Goal: Information Seeking & Learning: Find specific fact

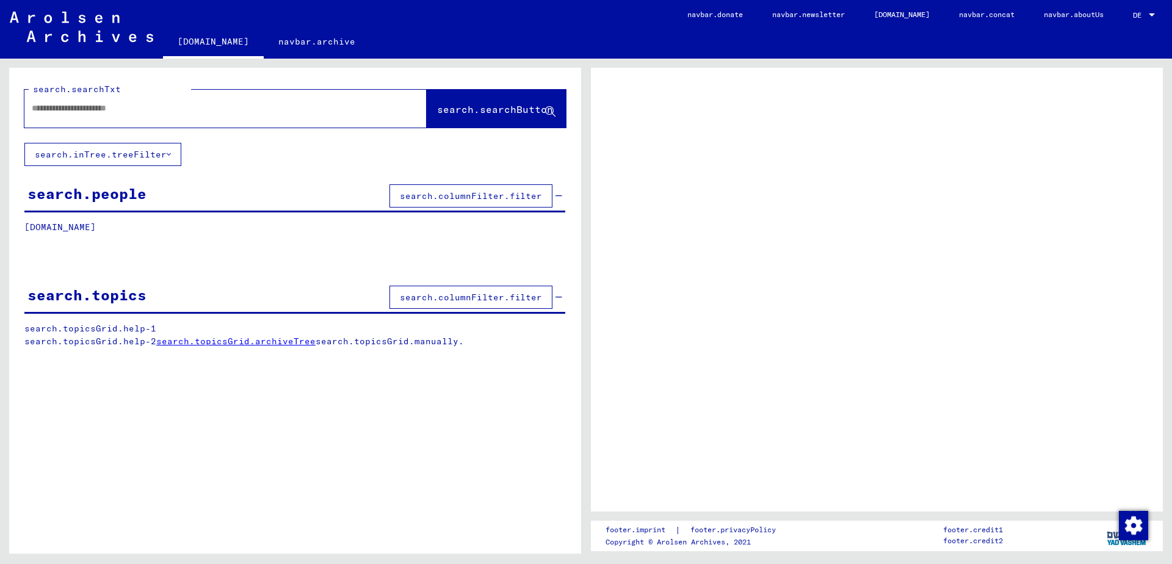
click at [320, 110] on input "text" at bounding box center [215, 108] width 366 height 13
type input "*"
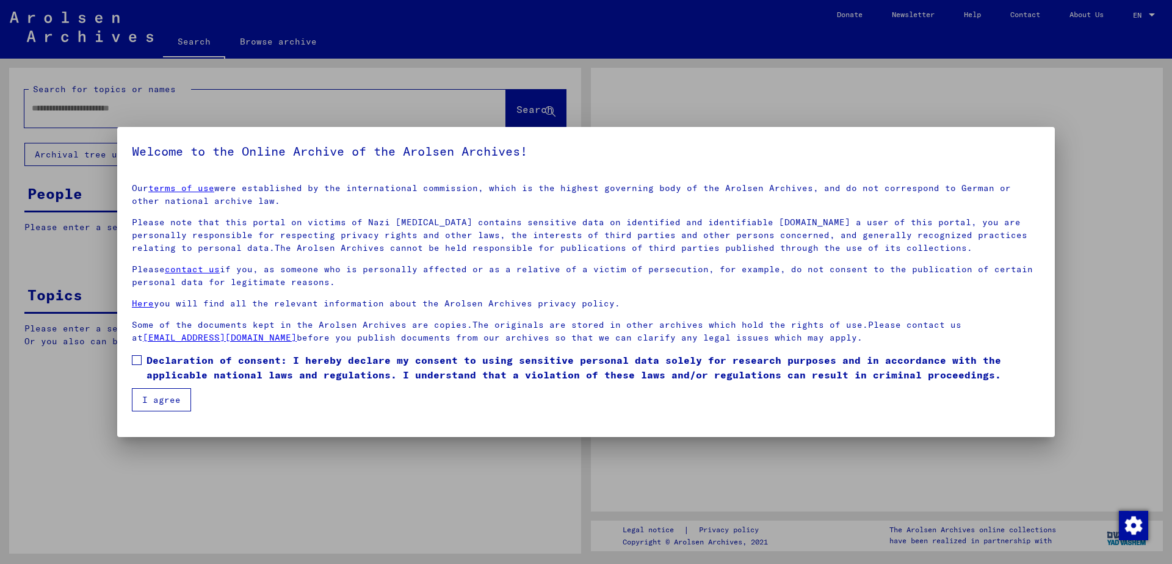
click at [132, 361] on div "Welcome to the Online Archive of the Arolsen Archives! Our terms of use were es…" at bounding box center [586, 282] width 938 height 310
click at [136, 361] on div "Welcome to the Online Archive of the Arolsen Archives! Our terms of use were es…" at bounding box center [586, 282] width 938 height 310
click at [139, 406] on div "Welcome to the Online Archive of the Arolsen Archives! Our terms of use were es…" at bounding box center [586, 282] width 938 height 310
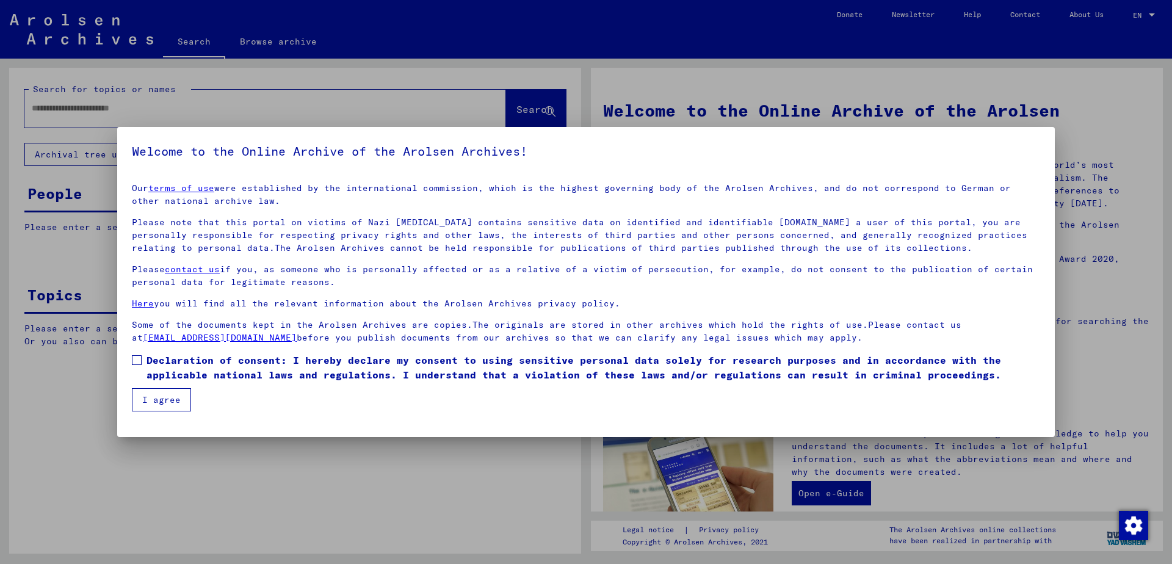
click at [131, 365] on mat-dialog-content "Our terms of use were established by the international commission, which is the…" at bounding box center [586, 292] width 938 height 238
click at [137, 363] on span at bounding box center [137, 360] width 10 height 10
click at [158, 405] on button "I agree" at bounding box center [161, 399] width 59 height 23
click at [152, 396] on button "I agree" at bounding box center [161, 399] width 59 height 23
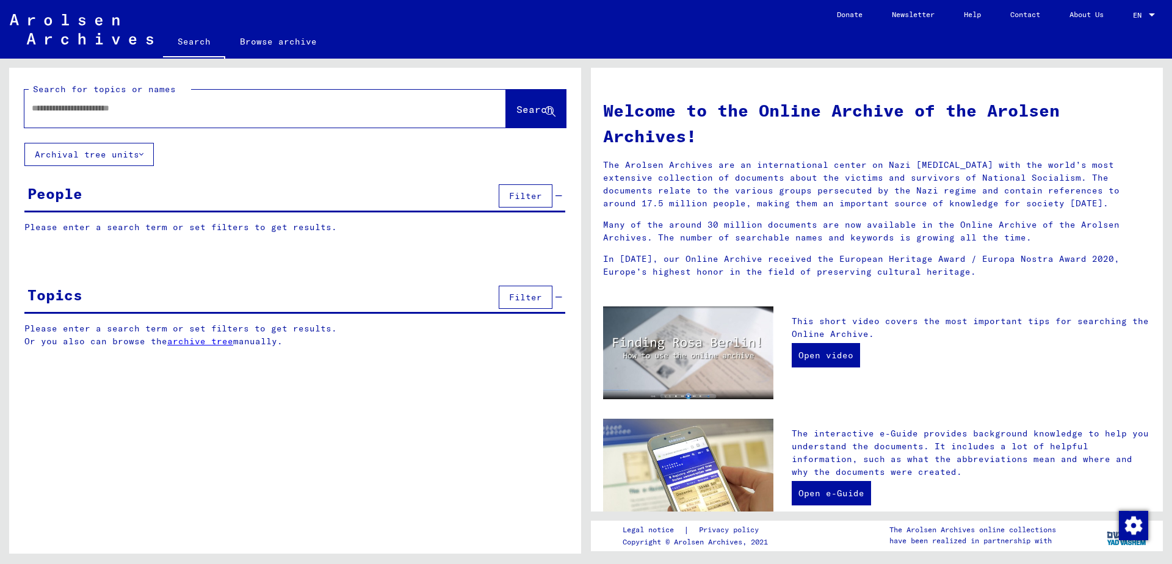
click at [227, 89] on div "Search for topics or names Search" at bounding box center [295, 105] width 542 height 45
click at [231, 109] on input "text" at bounding box center [251, 108] width 438 height 13
click at [68, 109] on input "text" at bounding box center [251, 108] width 438 height 13
click at [96, 152] on button "Archival tree units" at bounding box center [88, 154] width 129 height 23
click at [159, 107] on input "text" at bounding box center [251, 108] width 438 height 13
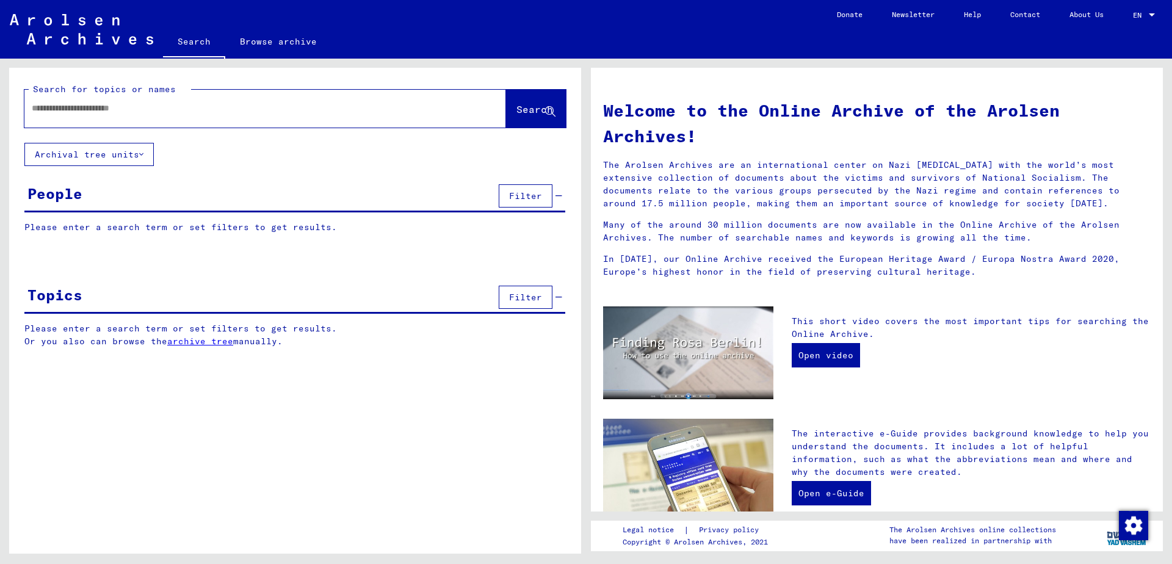
click at [159, 107] on input "text" at bounding box center [251, 108] width 438 height 13
click at [158, 114] on input "text" at bounding box center [251, 108] width 438 height 13
click at [157, 115] on div at bounding box center [246, 108] width 445 height 27
click at [150, 123] on div at bounding box center [265, 109] width 482 height 38
click at [70, 121] on div at bounding box center [246, 108] width 445 height 27
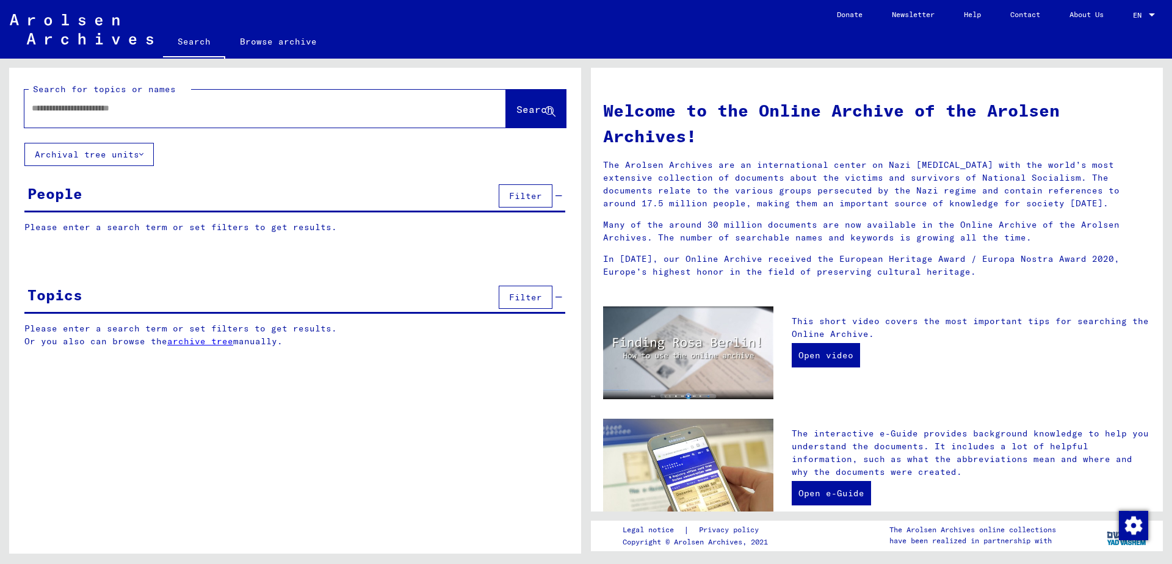
click at [70, 118] on div at bounding box center [246, 108] width 445 height 27
click at [74, 110] on input "text" at bounding box center [251, 108] width 438 height 13
click at [110, 102] on input "*" at bounding box center [251, 108] width 438 height 13
click at [214, 119] on div "**" at bounding box center [246, 108] width 445 height 27
click at [252, 100] on div "**" at bounding box center [246, 108] width 445 height 27
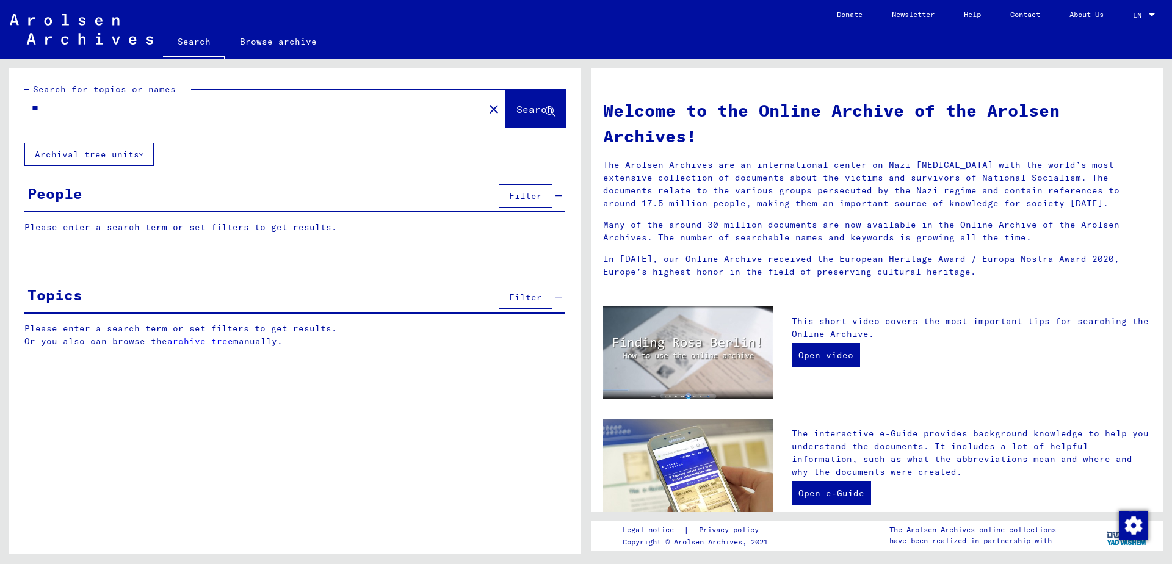
click at [252, 107] on input "**" at bounding box center [251, 108] width 438 height 13
click at [221, 107] on input "**" at bounding box center [251, 108] width 438 height 13
click at [167, 107] on input "**" at bounding box center [251, 108] width 438 height 13
click at [166, 107] on input "***" at bounding box center [251, 108] width 438 height 13
click at [69, 121] on div "***" at bounding box center [246, 108] width 445 height 27
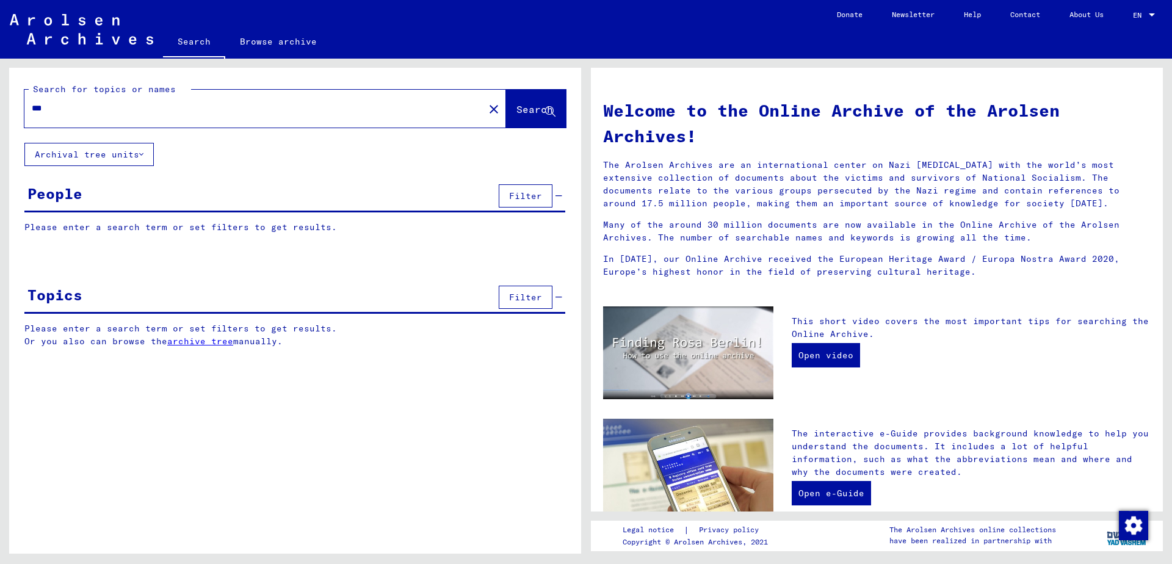
click at [70, 116] on div "***" at bounding box center [246, 108] width 445 height 27
click at [70, 115] on div "***" at bounding box center [246, 108] width 445 height 27
click at [64, 112] on input "***" at bounding box center [251, 108] width 438 height 13
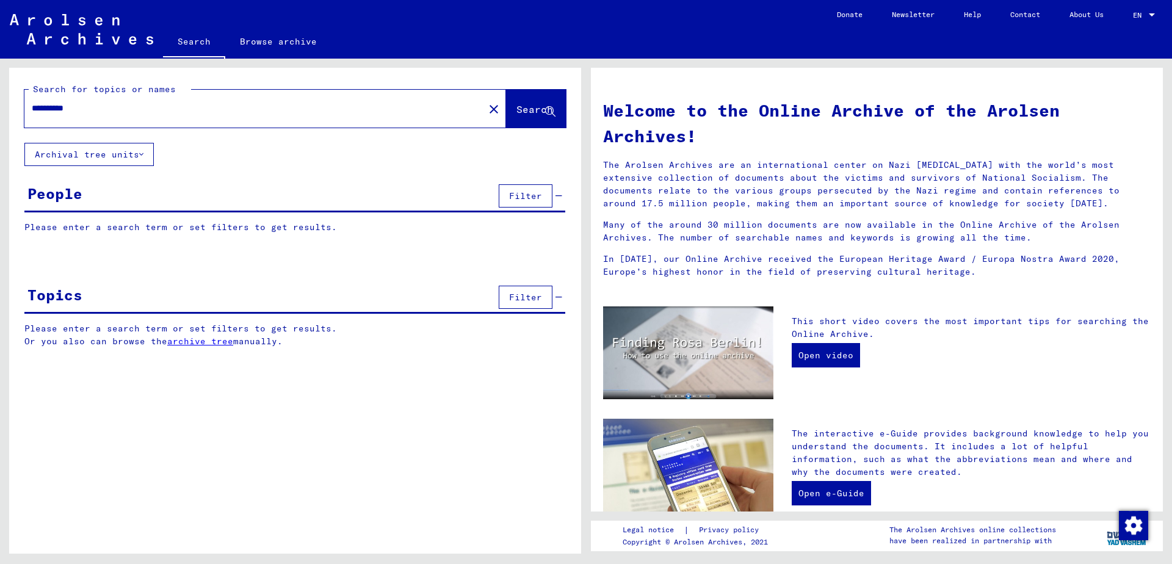
click at [190, 115] on div "**********" at bounding box center [246, 108] width 445 height 27
click at [145, 102] on input "**********" at bounding box center [251, 108] width 438 height 13
type input "**********"
click at [517, 104] on span "Search" at bounding box center [535, 109] width 37 height 12
click at [525, 112] on span "Search" at bounding box center [535, 109] width 37 height 12
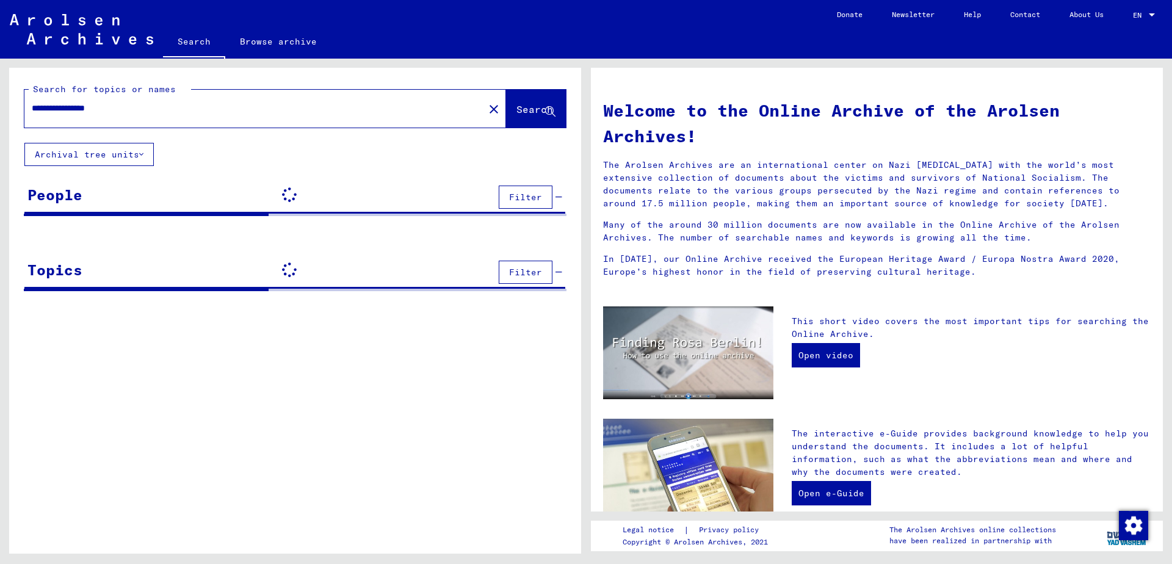
click at [549, 122] on button "Search" at bounding box center [536, 109] width 60 height 38
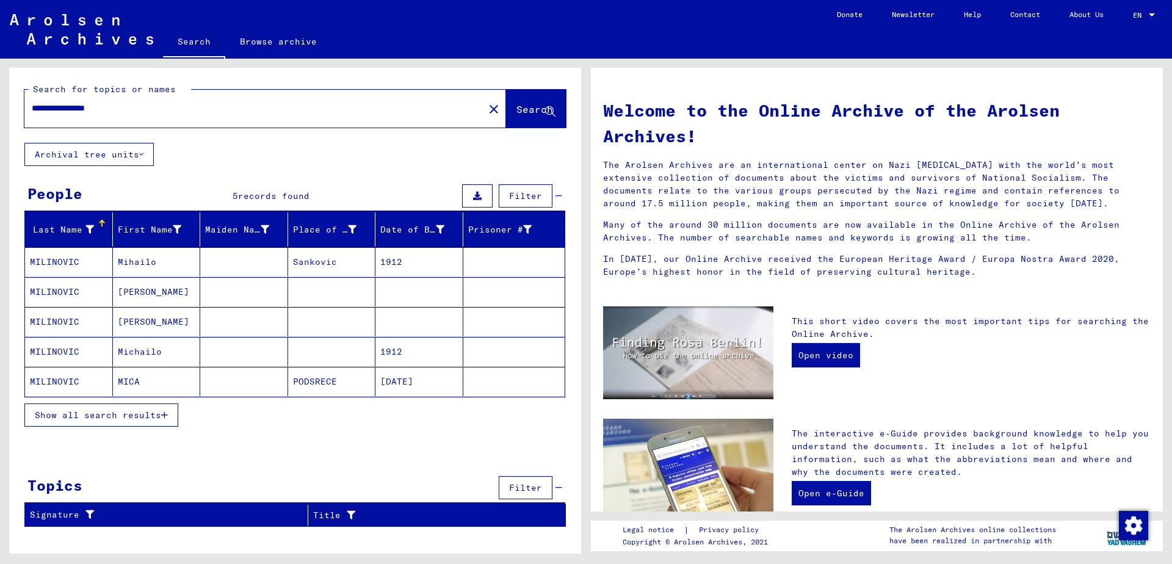
click at [94, 265] on mat-cell "MILINOVIC" at bounding box center [69, 261] width 88 height 29
click at [57, 261] on mat-cell "MILINOVIC" at bounding box center [69, 261] width 88 height 29
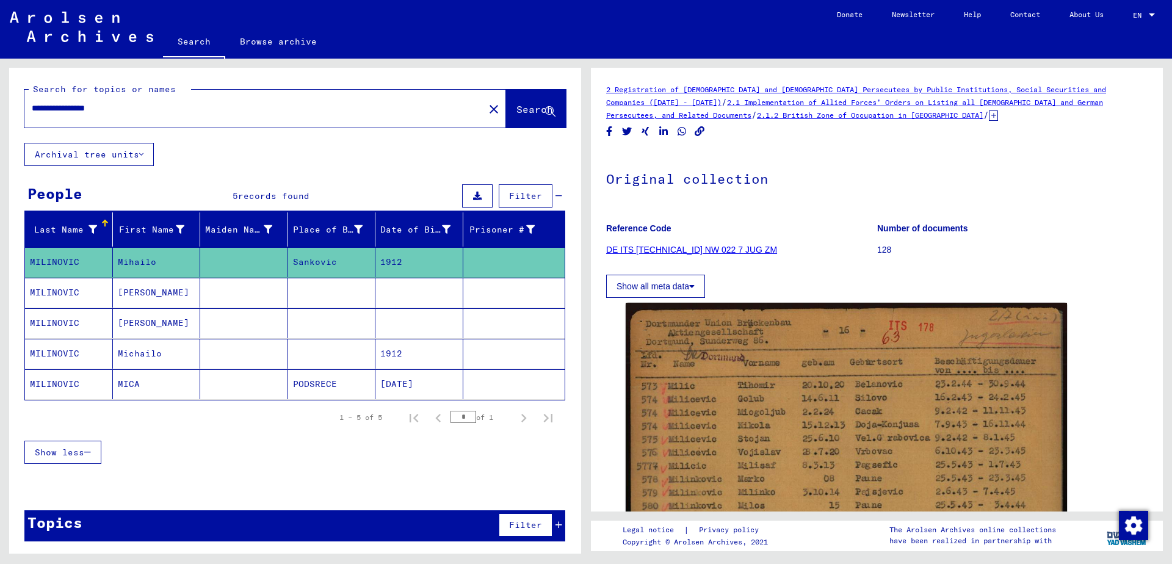
click at [623, 289] on button "Show all meta data" at bounding box center [655, 286] width 99 height 23
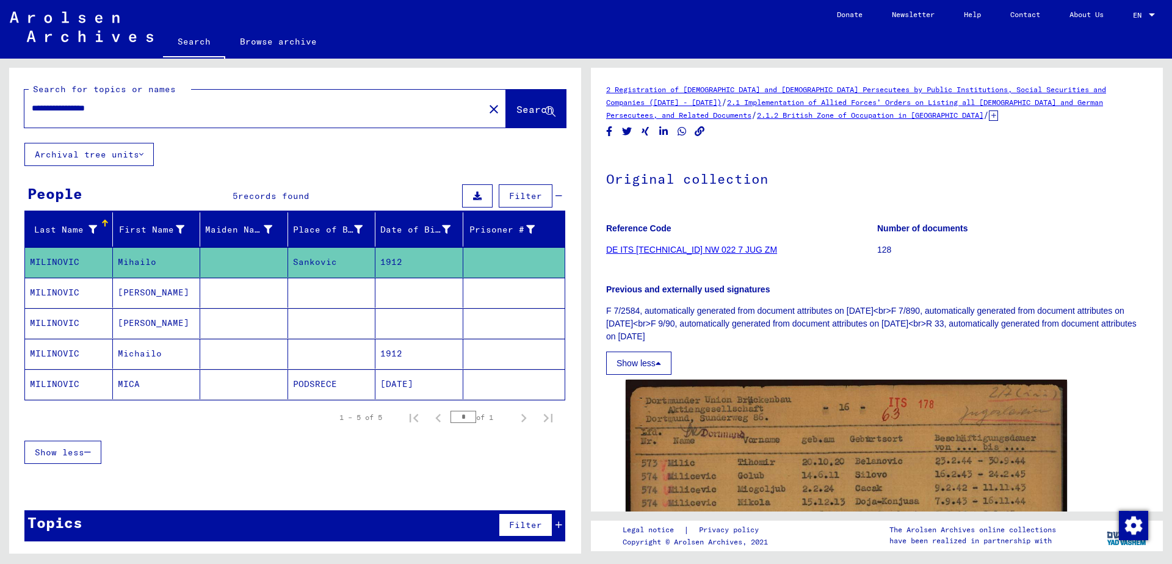
click at [715, 248] on link "DE ITS [TECHNICAL_ID] NW 022 7 JUG ZM" at bounding box center [691, 250] width 171 height 10
click at [649, 250] on link "DE ITS [TECHNICAL_ID] NW 022 7 JUG ZM" at bounding box center [691, 250] width 171 height 10
click at [699, 249] on link "DE ITS [TECHNICAL_ID] NW 022 7 JUG ZM" at bounding box center [691, 250] width 171 height 10
click at [545, 514] on div "Filter" at bounding box center [529, 524] width 67 height 29
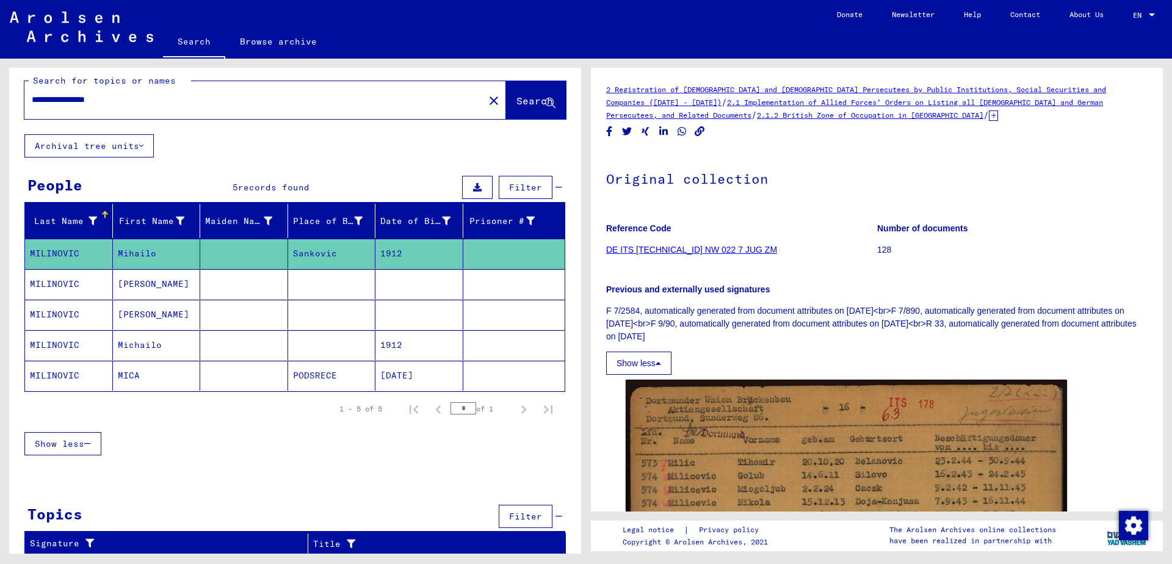
scroll to position [11, 0]
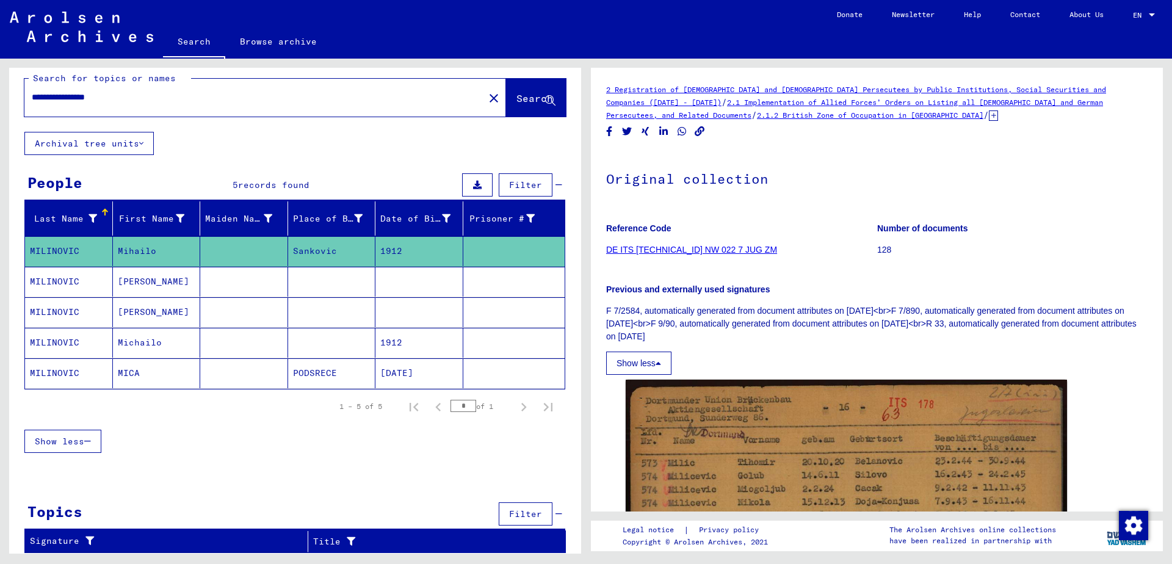
click at [327, 553] on div "Signature Title Reference code Signature Title hierarchy list" at bounding box center [295, 547] width 572 height 32
click at [321, 546] on div "Title" at bounding box center [427, 542] width 228 height 13
click at [230, 527] on div "Topics Filter" at bounding box center [294, 514] width 541 height 31
click at [232, 531] on div "Topics Filter" at bounding box center [294, 514] width 541 height 31
click at [731, 259] on figure "Reference Code DE ITS [TECHNICAL_ID] NW 022 7 JUG ZM" at bounding box center [741, 241] width 270 height 55
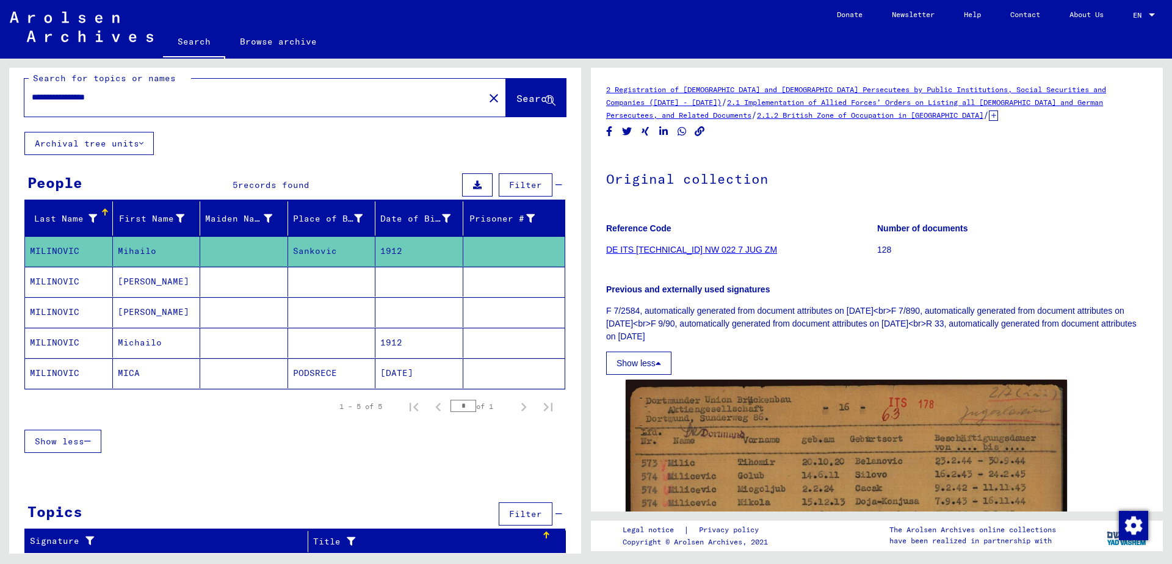
click at [512, 187] on span "Filter" at bounding box center [525, 185] width 33 height 11
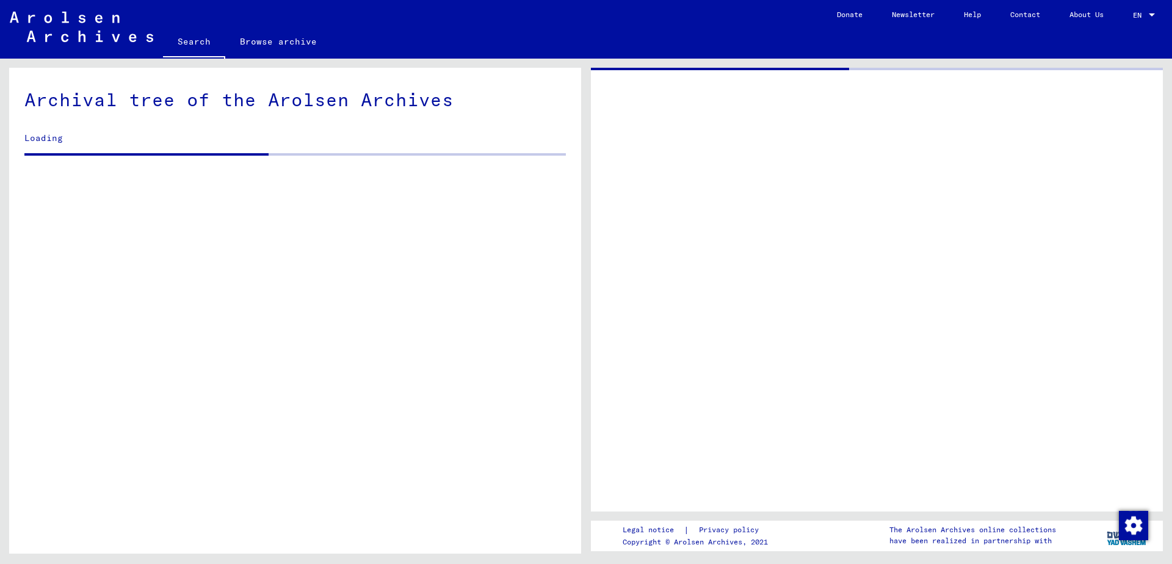
click at [125, 212] on div "Archival tree of the Arolsen Archives Loading" at bounding box center [295, 315] width 572 height 495
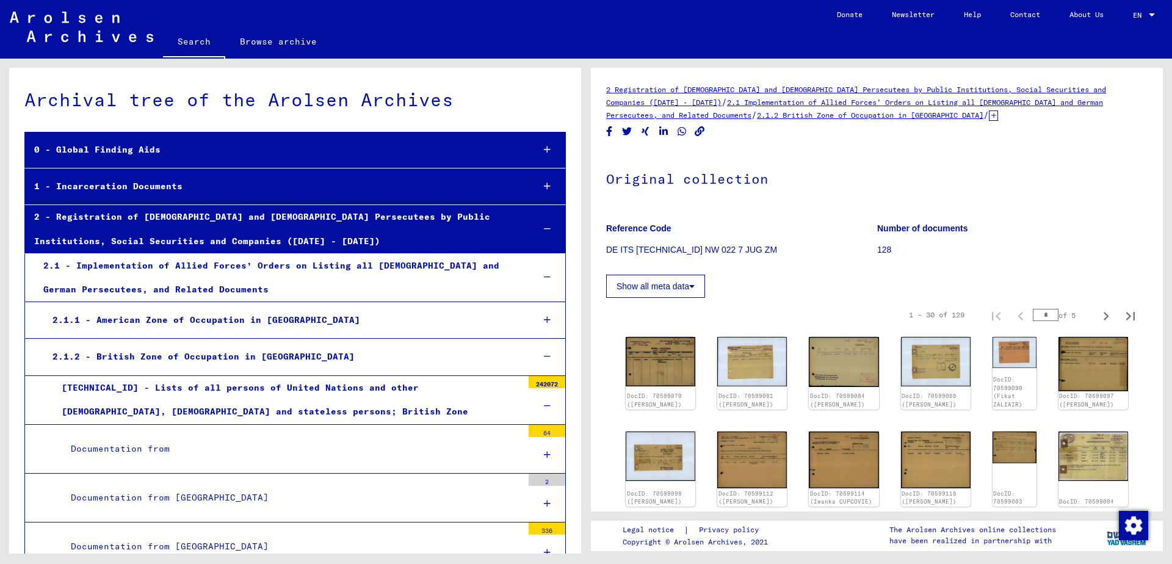
scroll to position [2314, 0]
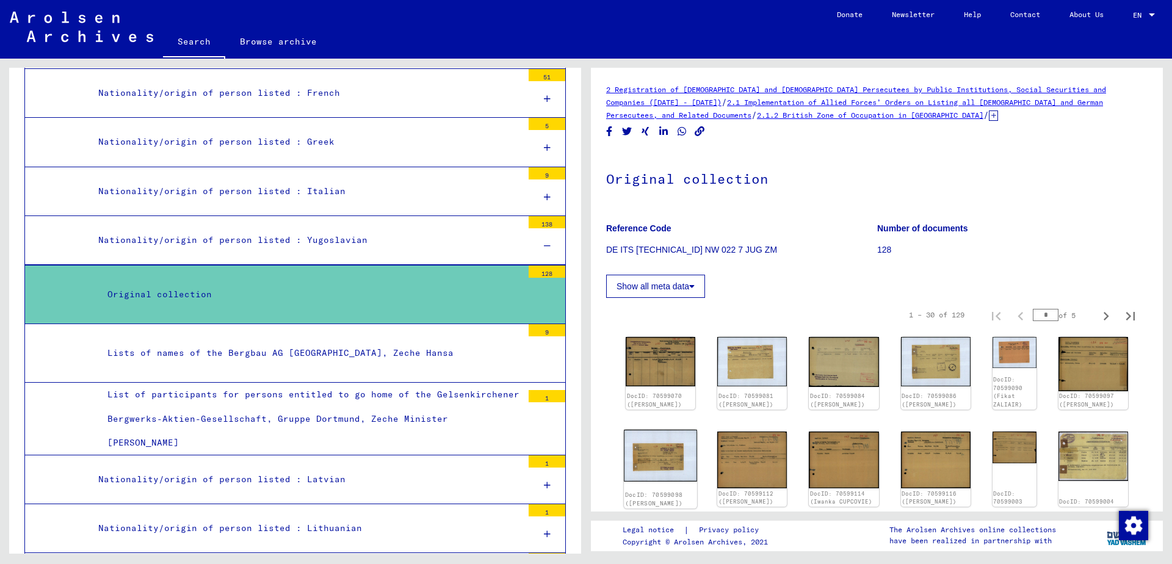
click at [646, 461] on img at bounding box center [660, 456] width 73 height 52
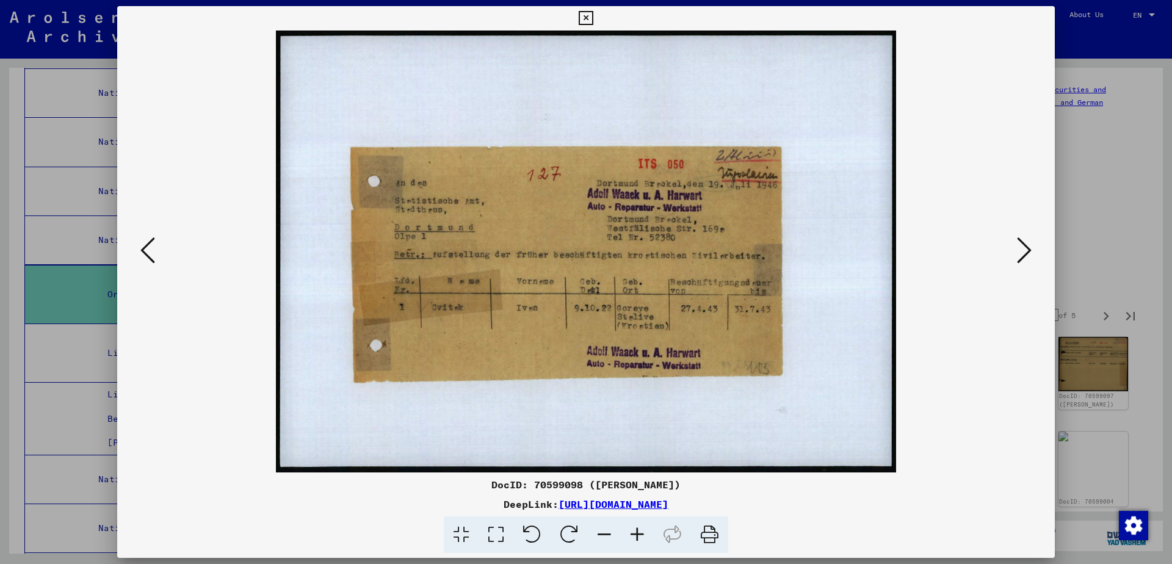
click at [593, 23] on icon at bounding box center [586, 18] width 14 height 15
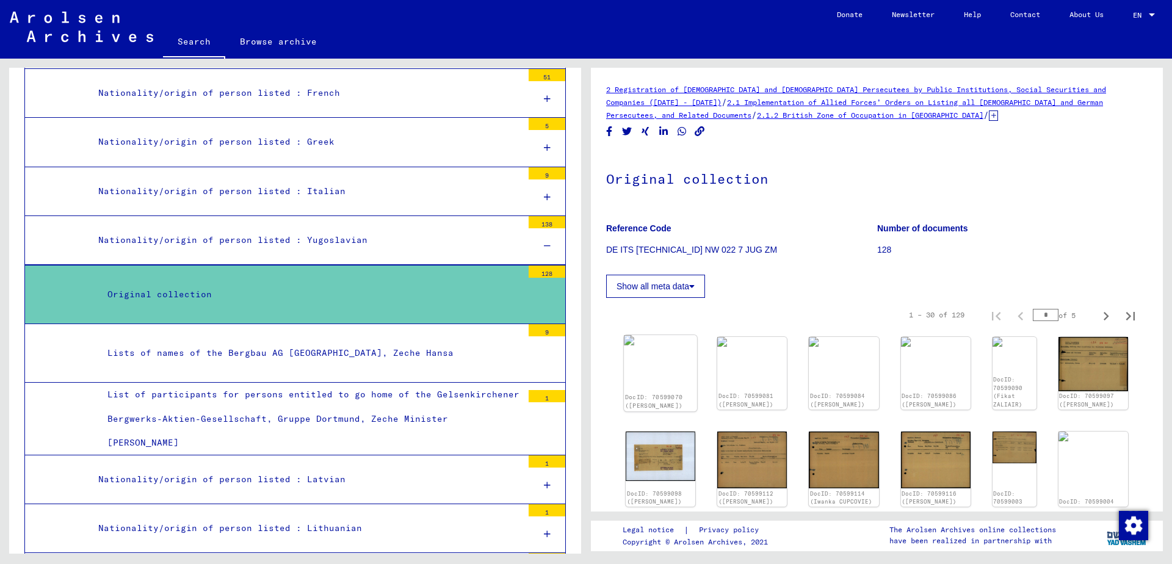
click at [642, 366] on div "DocID: 70599070 ([PERSON_NAME])" at bounding box center [660, 373] width 73 height 76
click at [721, 378] on div "DocID: 70599081 ([PERSON_NAME])" at bounding box center [752, 373] width 70 height 73
click at [1091, 360] on img at bounding box center [1093, 363] width 73 height 57
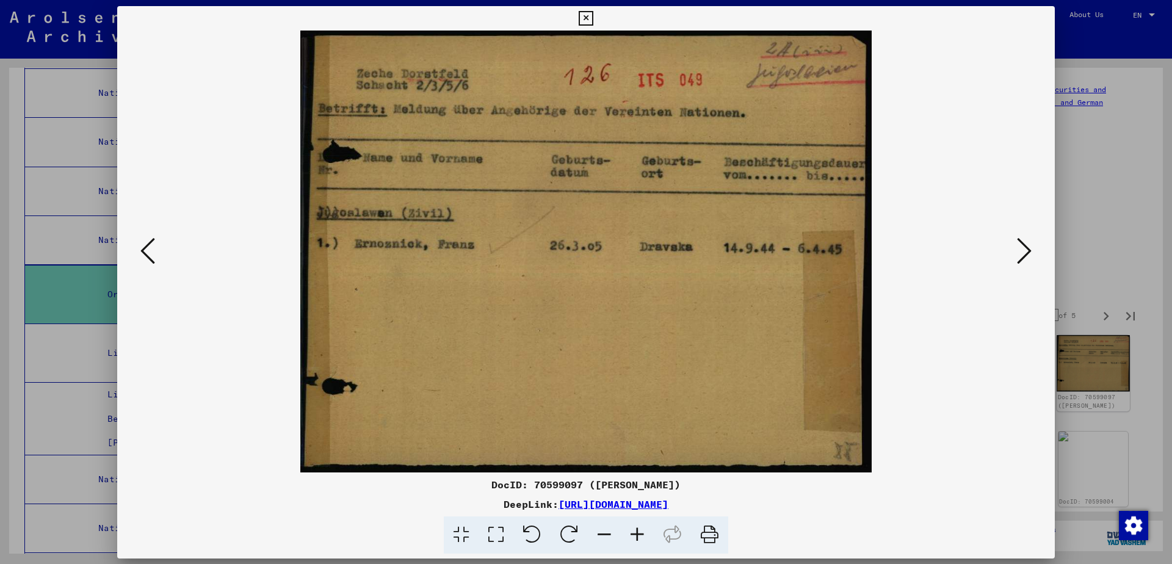
click at [1091, 360] on div at bounding box center [586, 282] width 1172 height 564
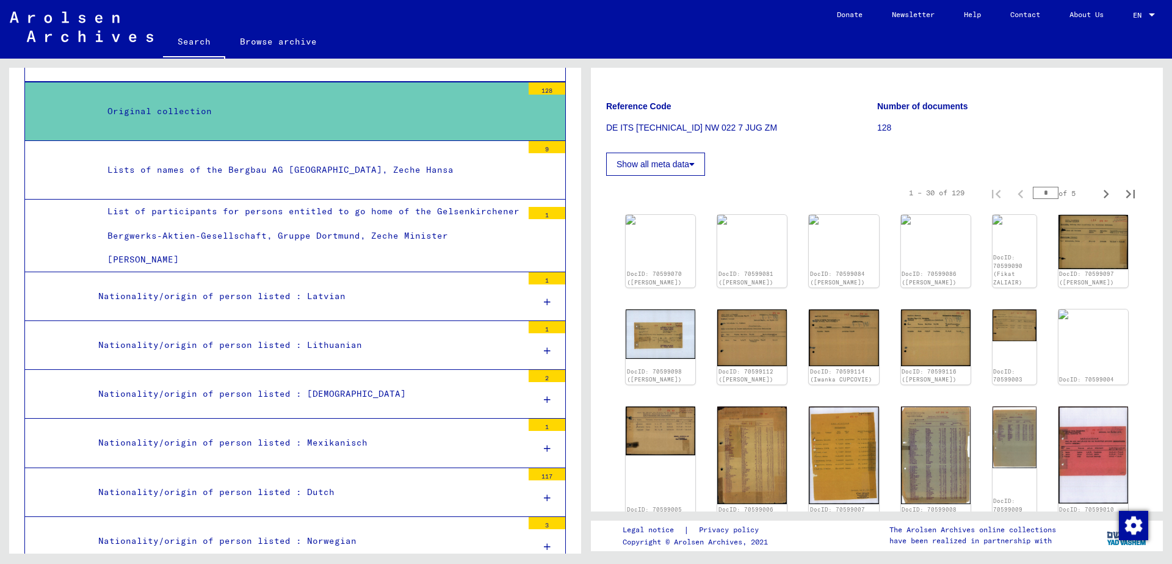
scroll to position [2375, 0]
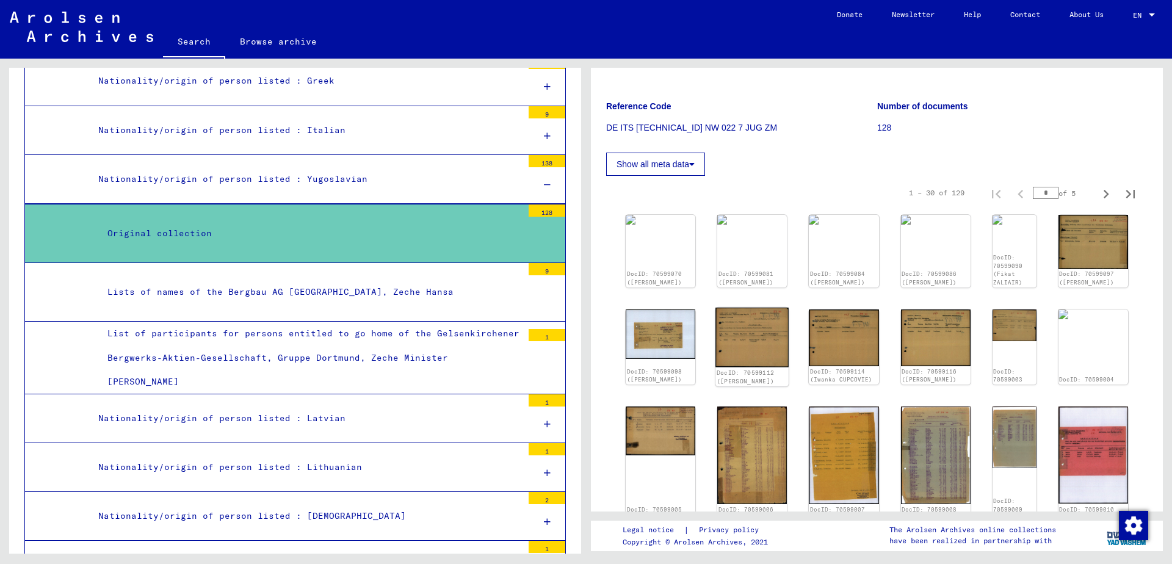
click at [744, 336] on img at bounding box center [752, 338] width 73 height 60
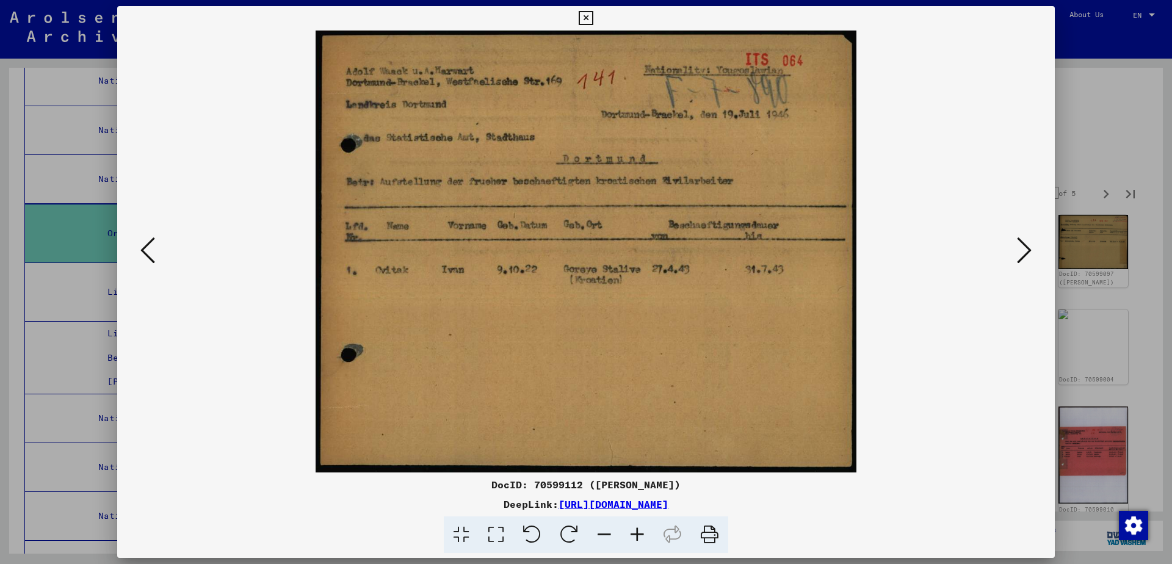
click at [1026, 248] on icon at bounding box center [1024, 250] width 15 height 29
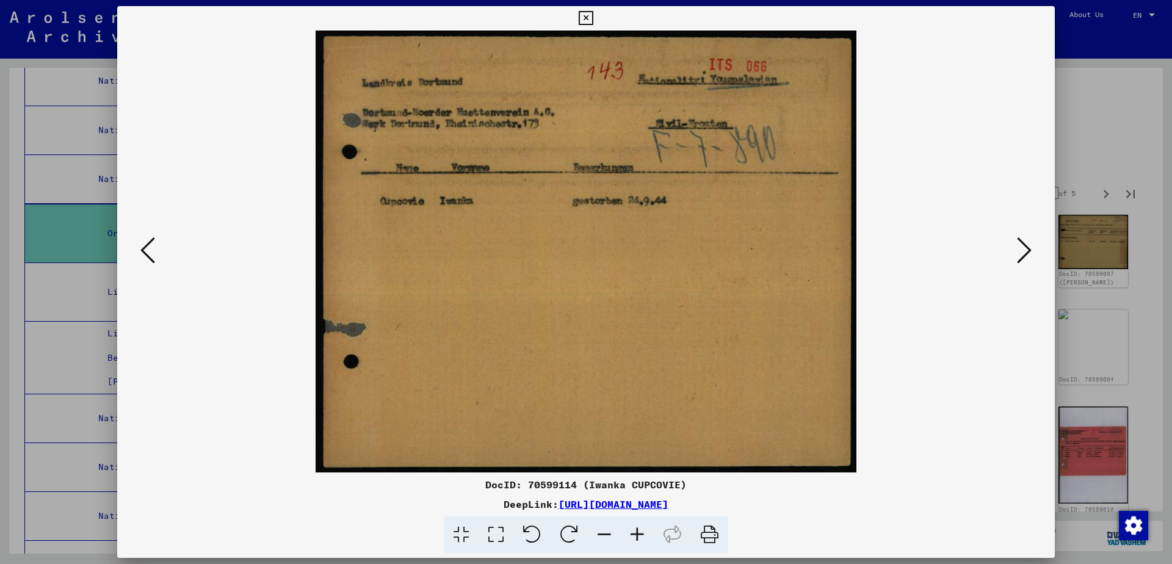
click at [593, 15] on icon at bounding box center [586, 18] width 14 height 15
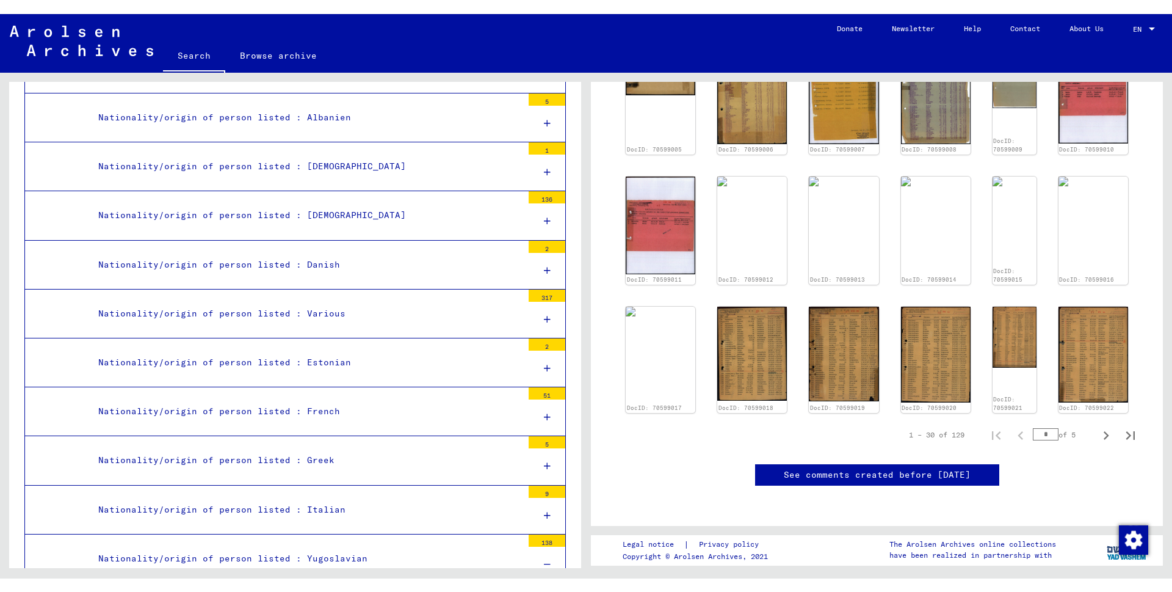
scroll to position [2009, 0]
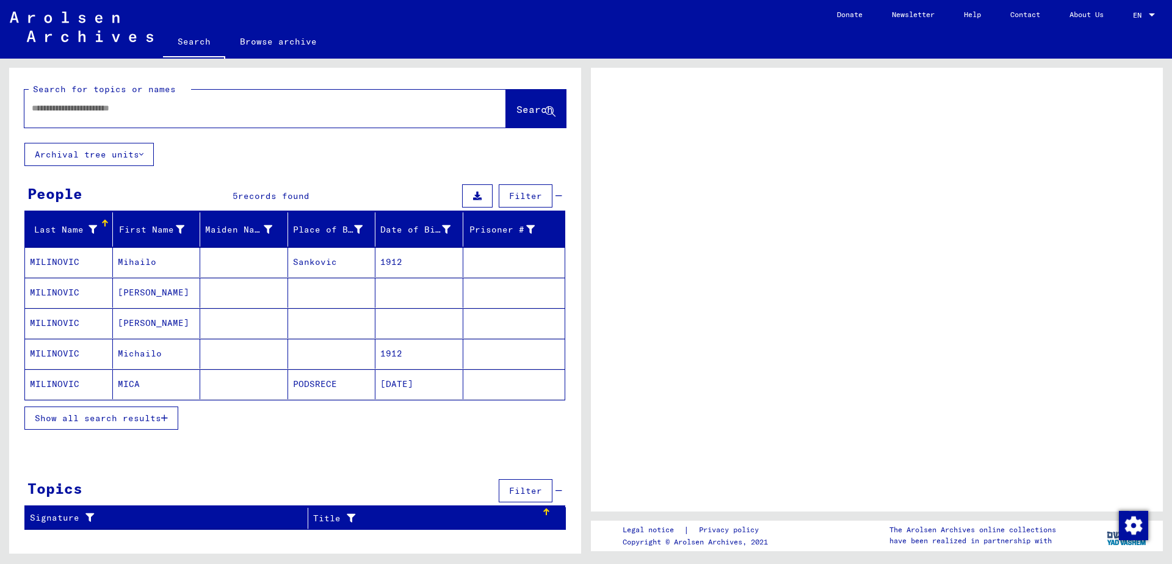
type input "********"
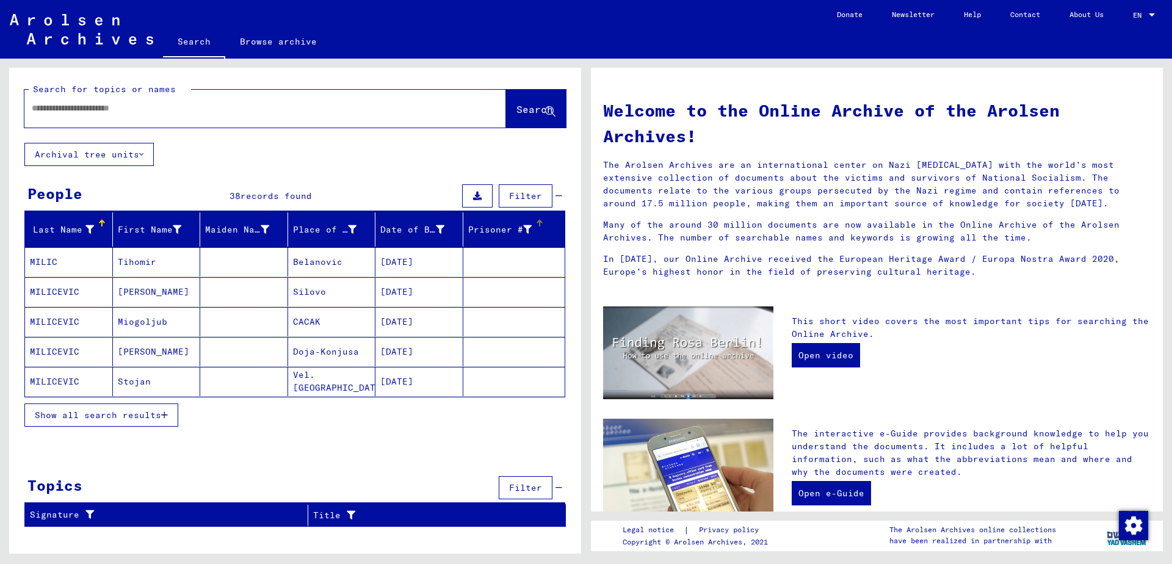
click at [115, 122] on div at bounding box center [246, 108] width 445 height 27
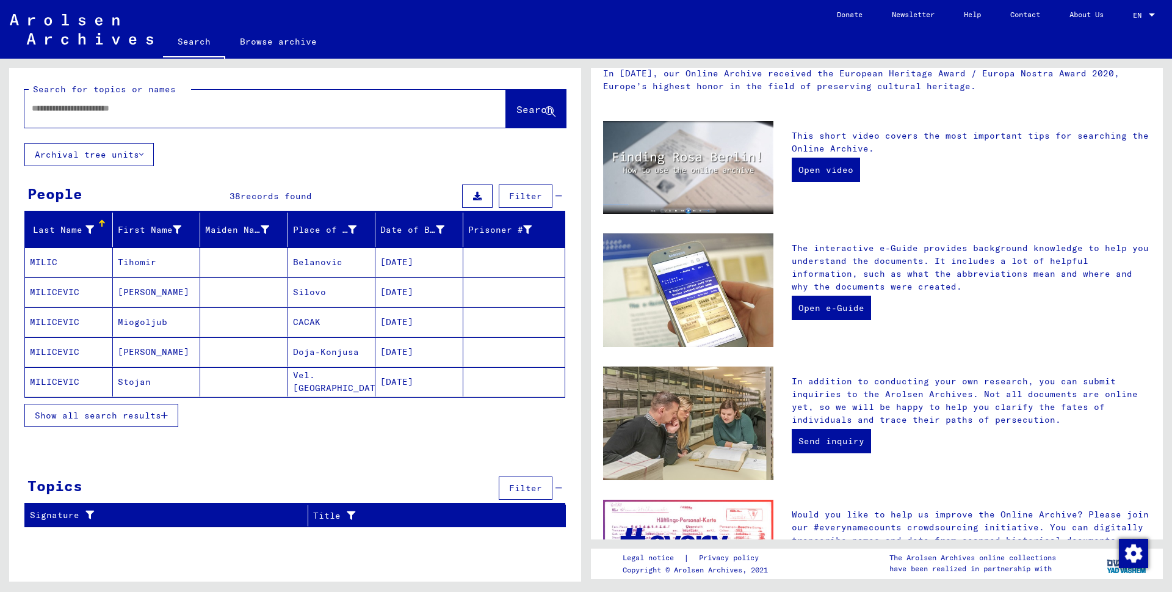
scroll to position [244, 0]
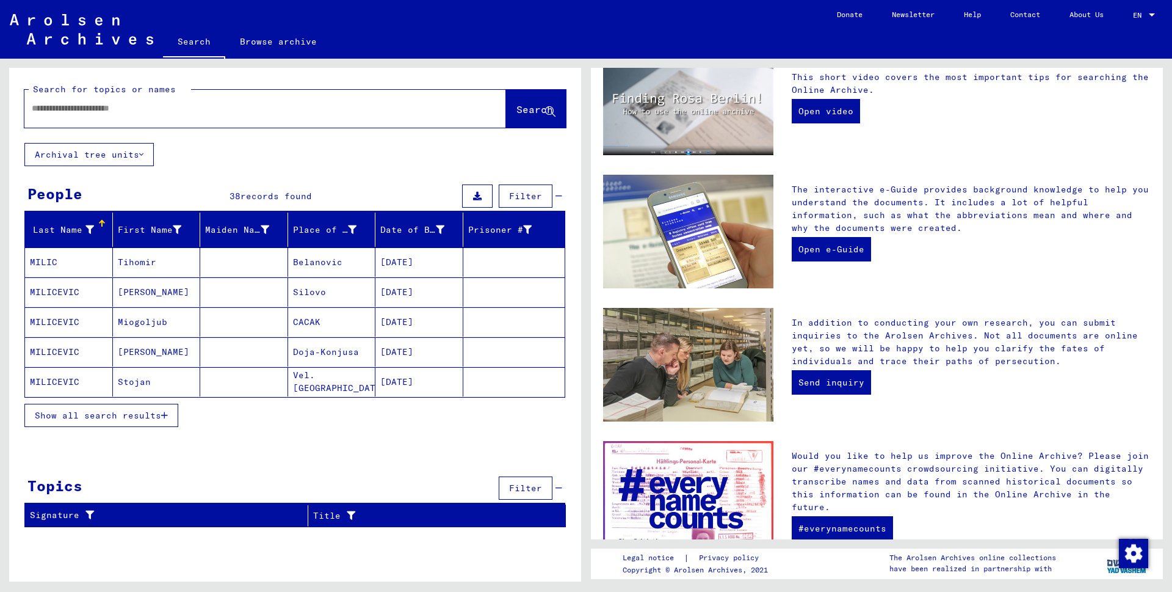
click at [160, 414] on span "Show all search results" at bounding box center [98, 415] width 126 height 11
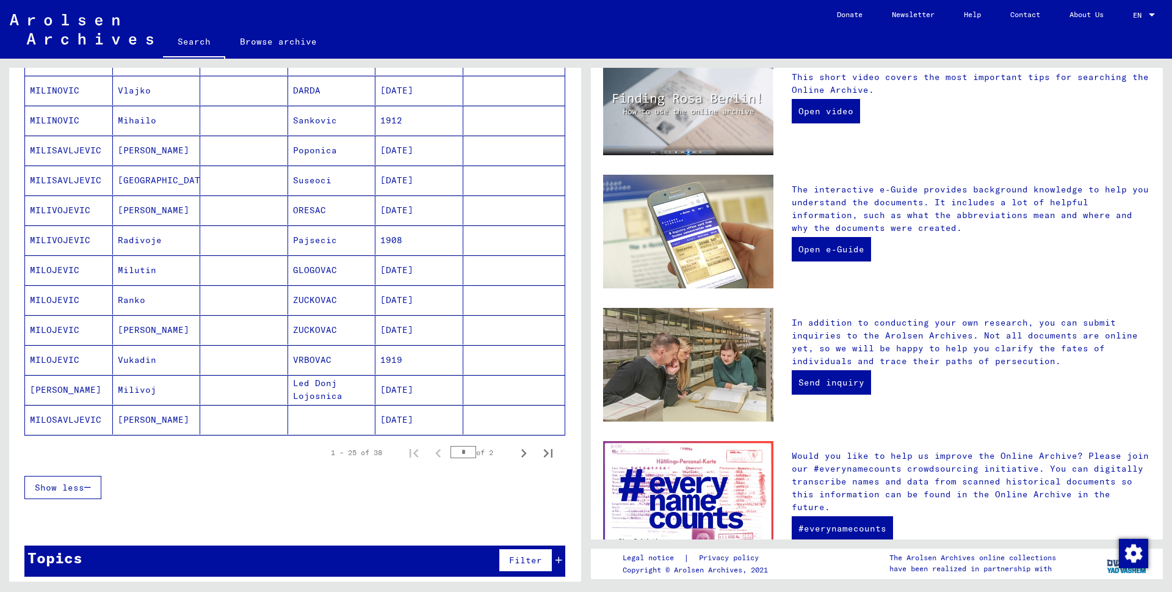
scroll to position [569, 0]
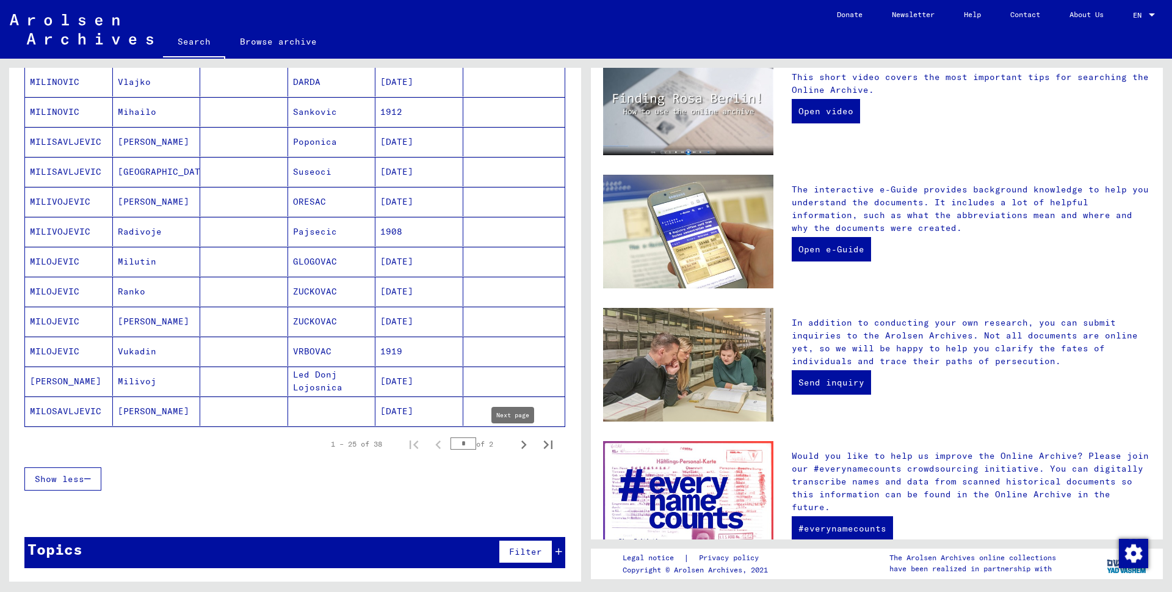
click at [521, 445] on icon "Next page" at bounding box center [523, 444] width 5 height 9
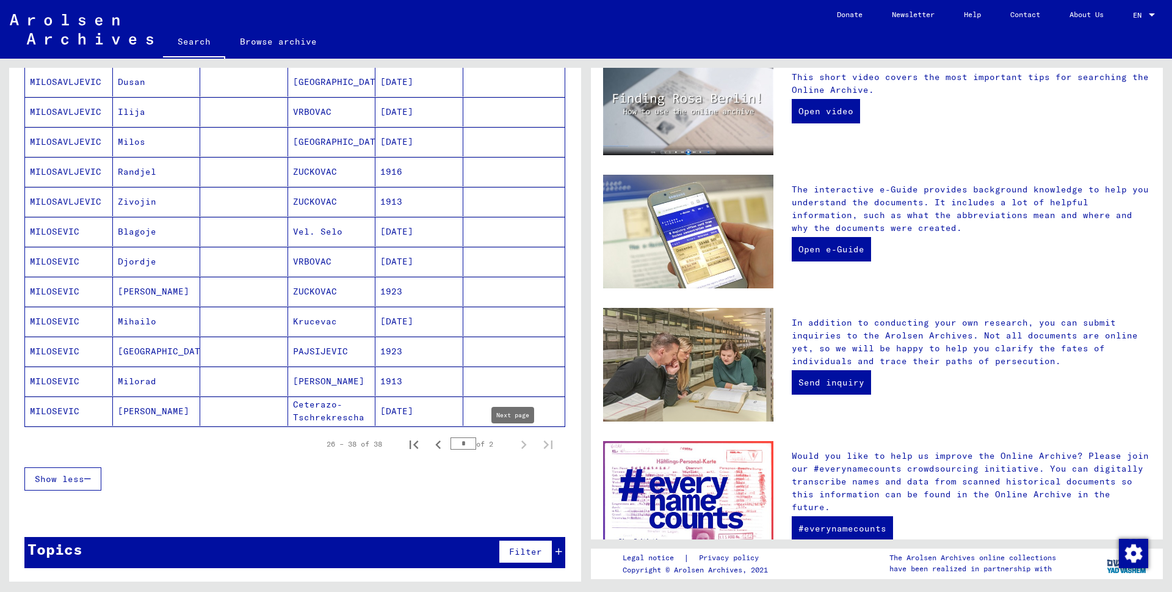
type input "*"
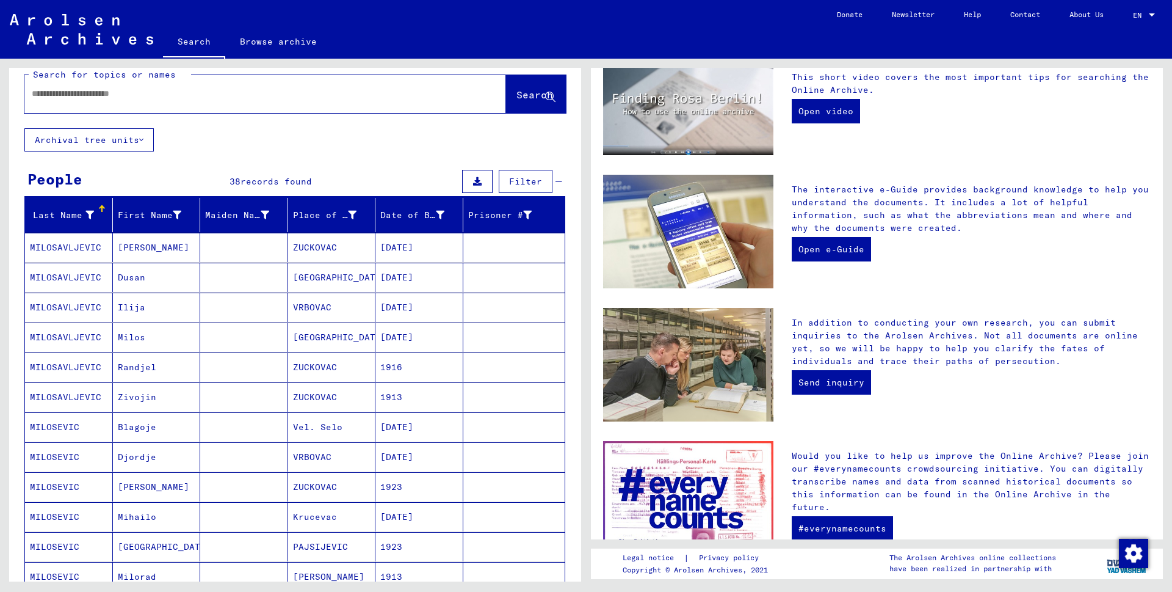
scroll to position [0, 0]
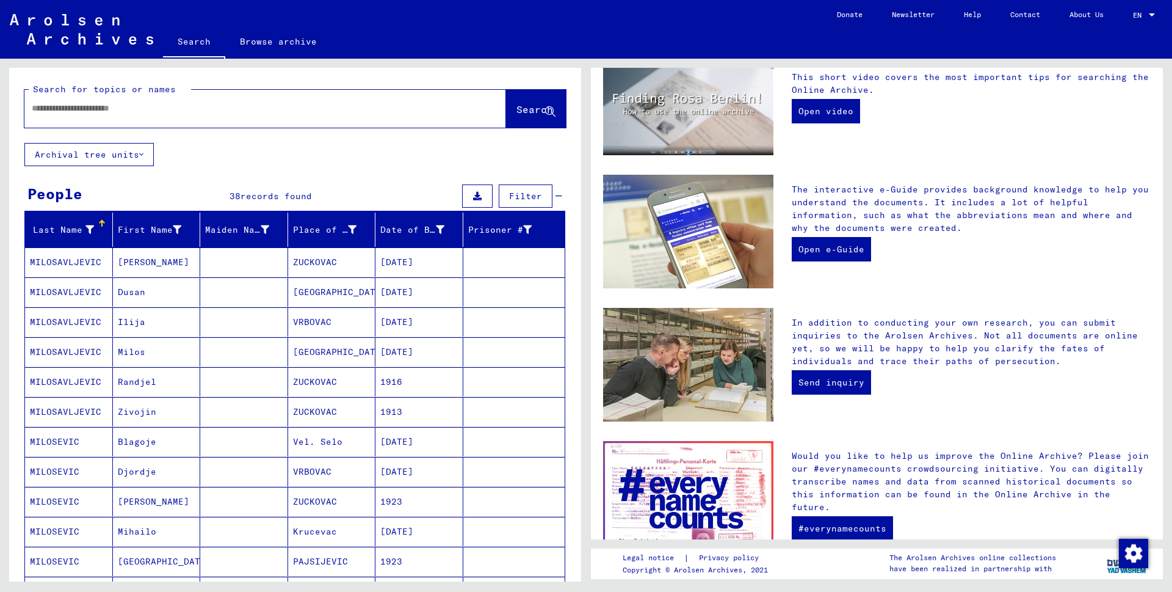
click at [143, 152] on icon at bounding box center [141, 154] width 4 height 9
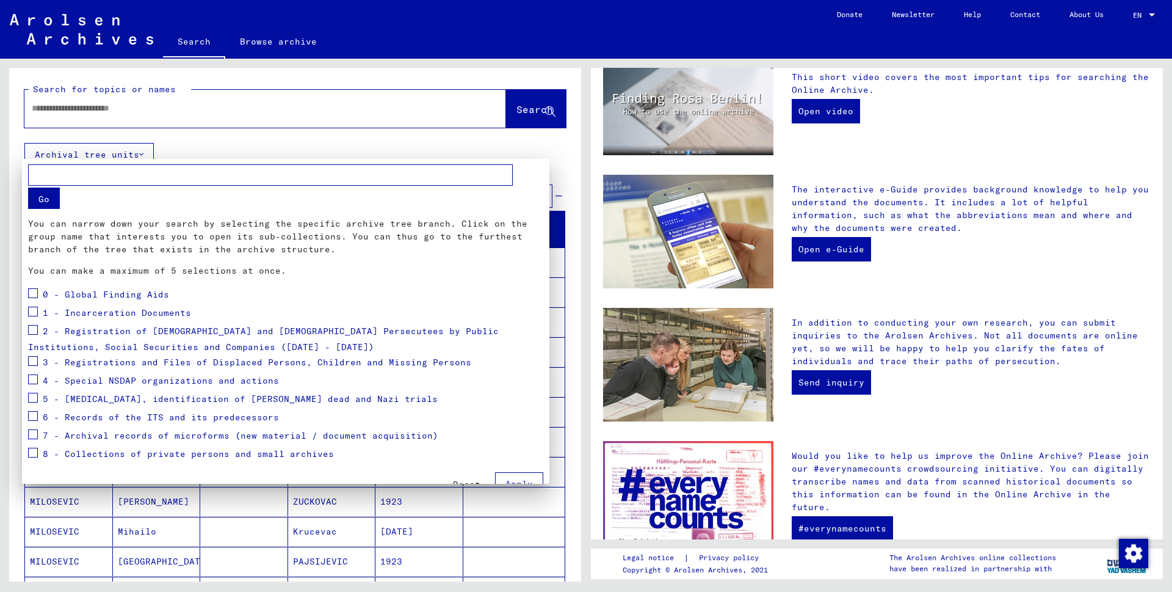
scroll to position [18, 0]
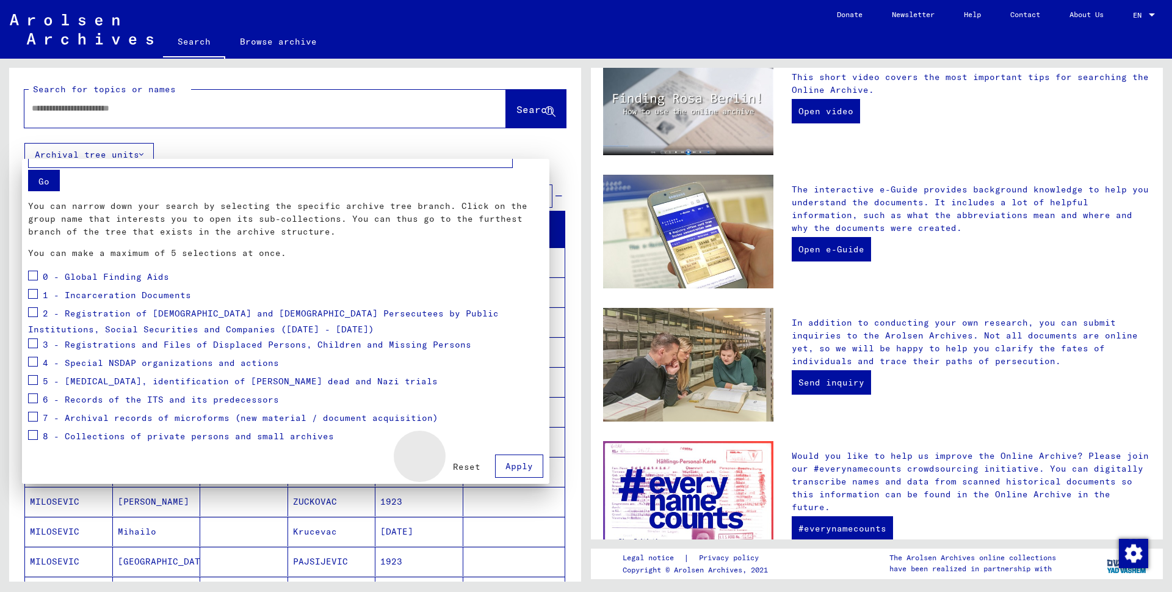
click at [453, 462] on span "Reset" at bounding box center [466, 466] width 27 height 11
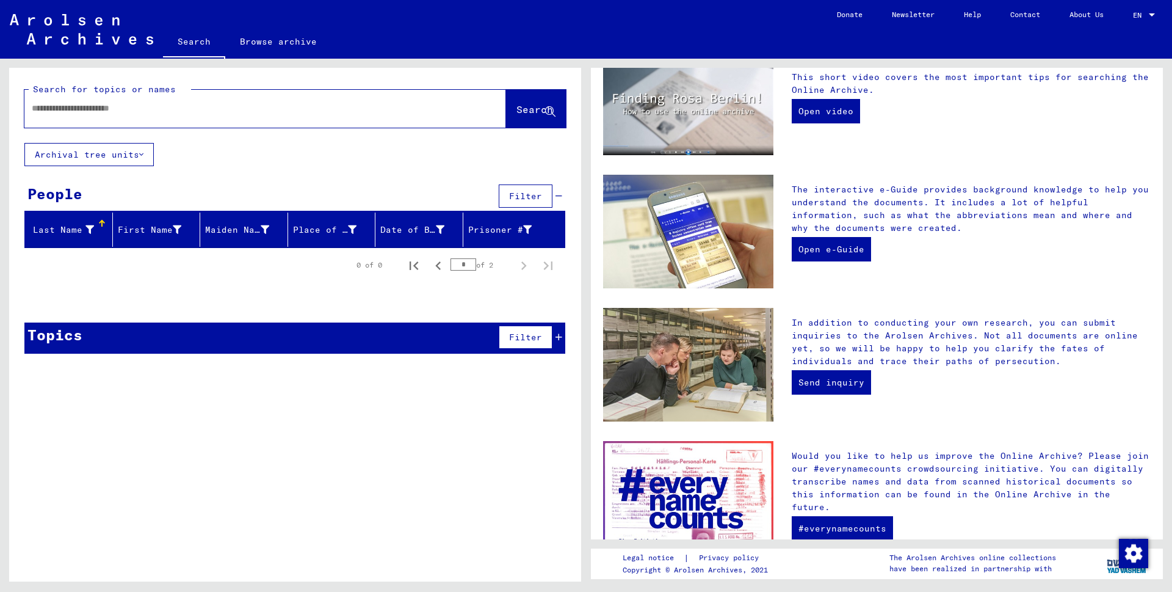
click at [101, 223] on div at bounding box center [101, 223] width 1 height 6
click at [95, 223] on div "Last Name" at bounding box center [63, 229] width 67 height 13
click at [164, 228] on div "First Name" at bounding box center [150, 229] width 64 height 13
click at [195, 112] on input "text" at bounding box center [251, 108] width 438 height 13
type input "*****"
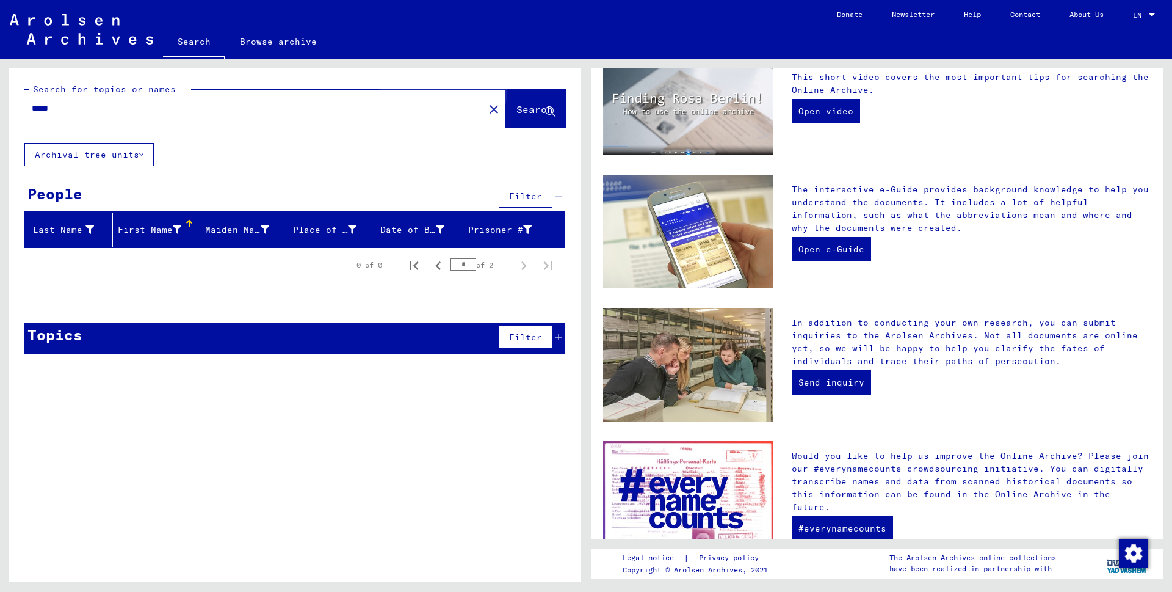
click at [506, 104] on button "Search" at bounding box center [536, 109] width 60 height 38
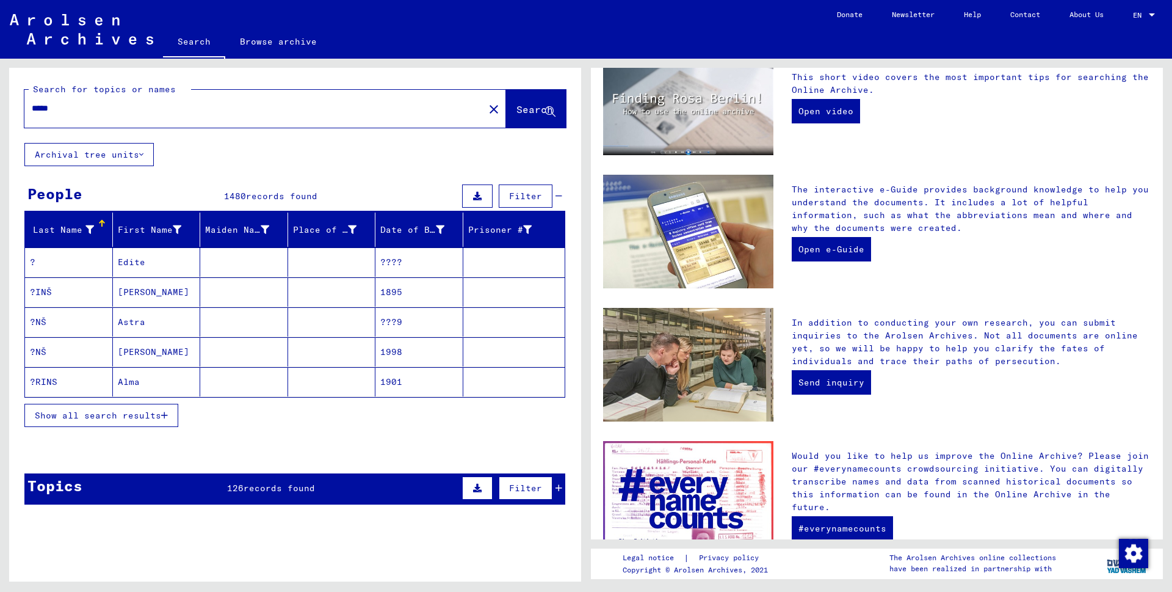
click at [249, 488] on span "records found" at bounding box center [279, 487] width 71 height 11
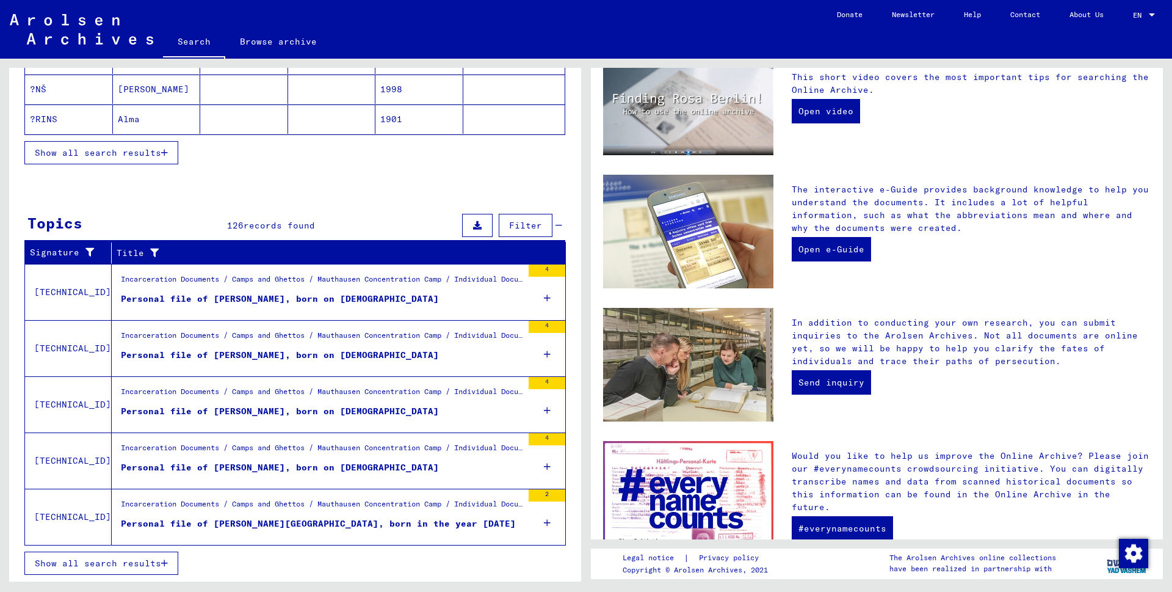
scroll to position [263, 0]
click at [230, 466] on div "Personal file of [PERSON_NAME], born on [DEMOGRAPHIC_DATA]" at bounding box center [280, 467] width 318 height 13
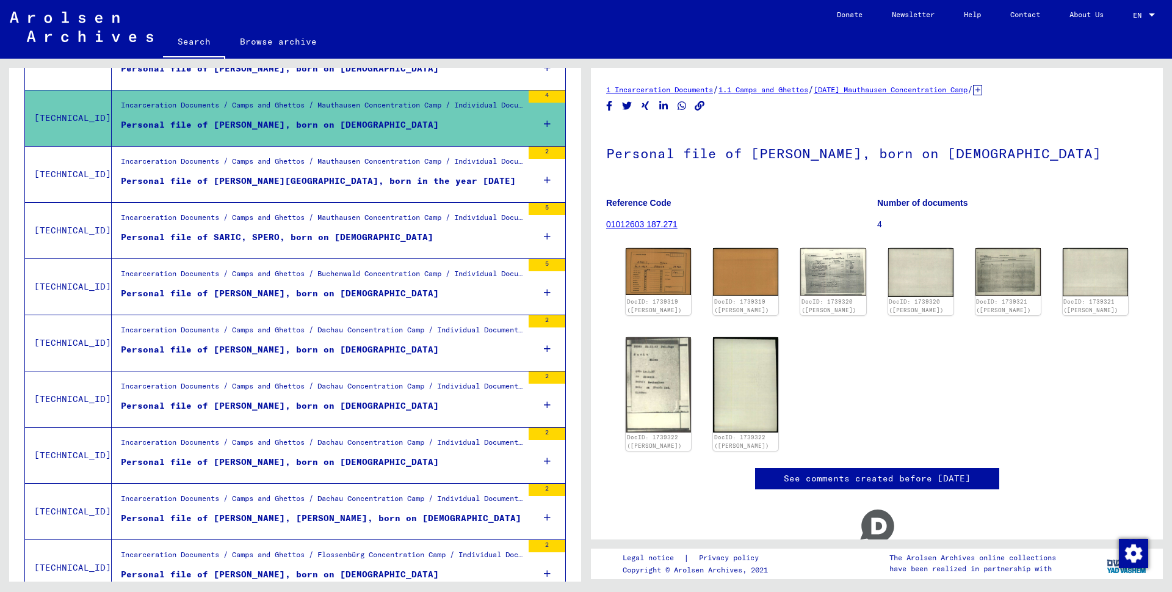
scroll to position [324, 0]
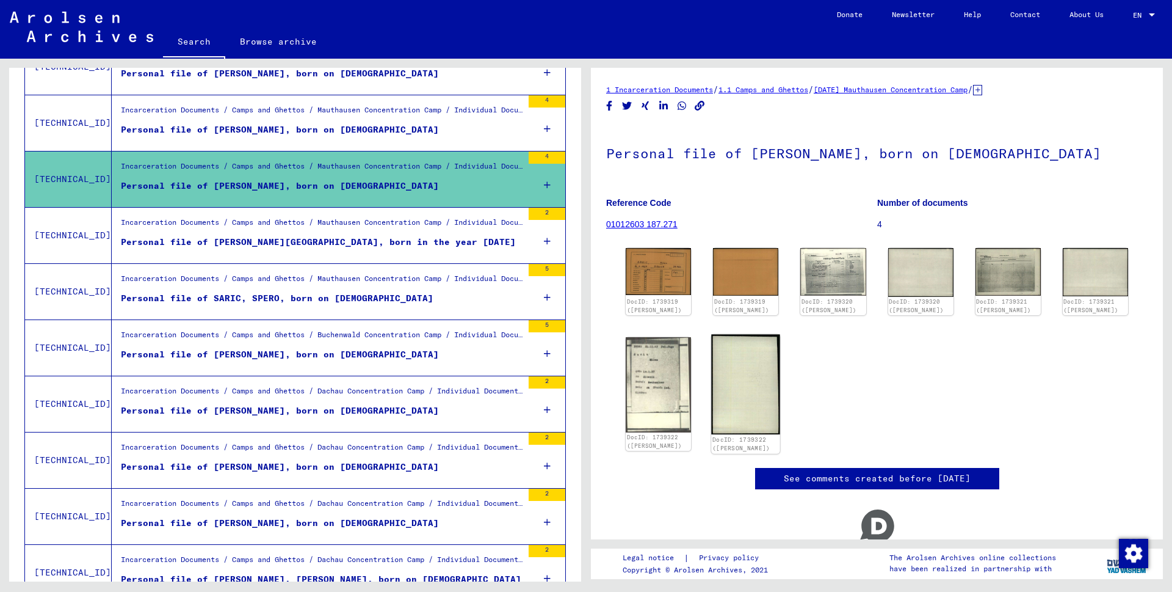
click at [725, 435] on link "DocID: 1739322 ([PERSON_NAME])" at bounding box center [742, 443] width 58 height 16
click at [993, 559] on link "Reload" at bounding box center [995, 564] width 33 height 11
click at [814, 333] on div "DocID: 1739319 ([PERSON_NAME]) DocID: 1739319 ([PERSON_NAME]) DocID: 1739320 ([…" at bounding box center [877, 349] width 512 height 212
